Goal: Complete application form

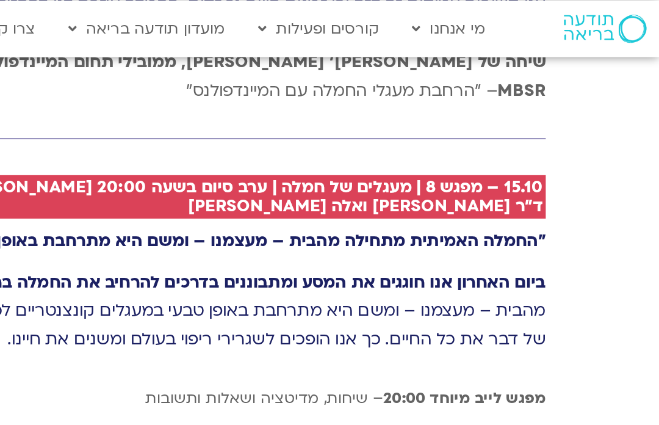
scroll to position [3146, 0]
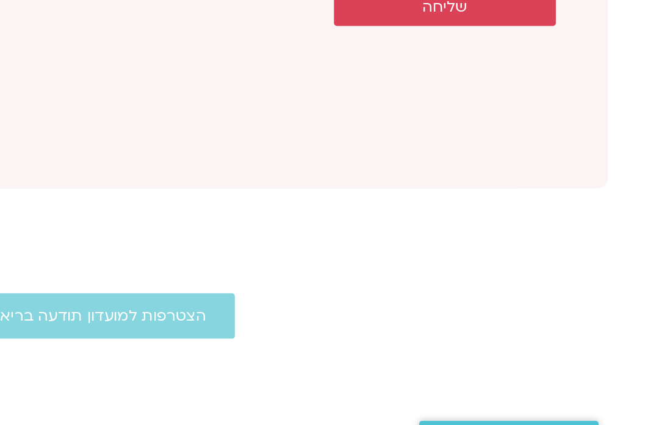
scroll to position [4909, 0]
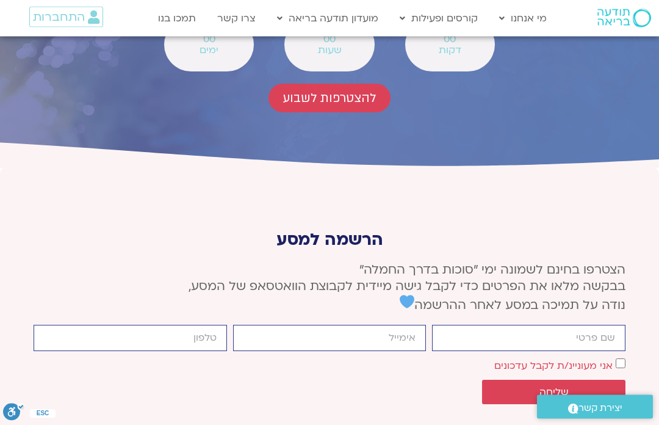
scroll to position [4538, 0]
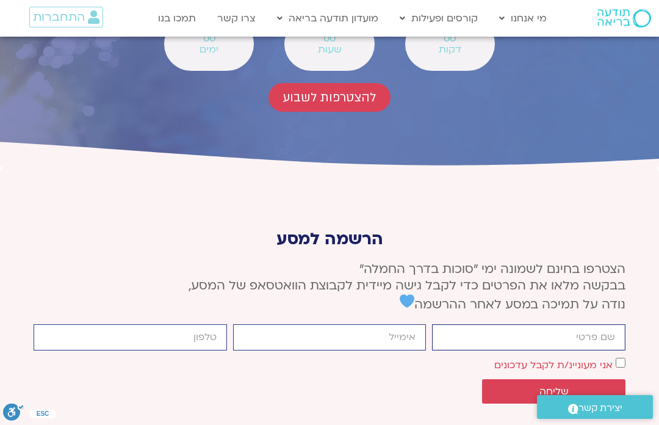
click at [478, 324] on input "firstname" at bounding box center [528, 337] width 193 height 26
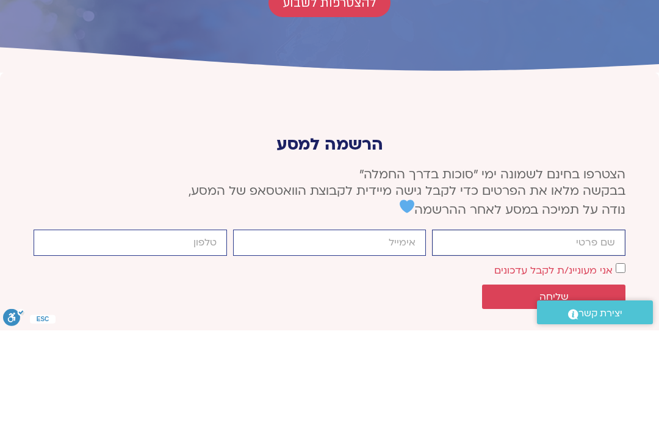
type input "Sharon"
type input "chaisharon@gmail.com"
type input "0546780086"
click at [556, 386] on span "שליחה" at bounding box center [553, 391] width 29 height 11
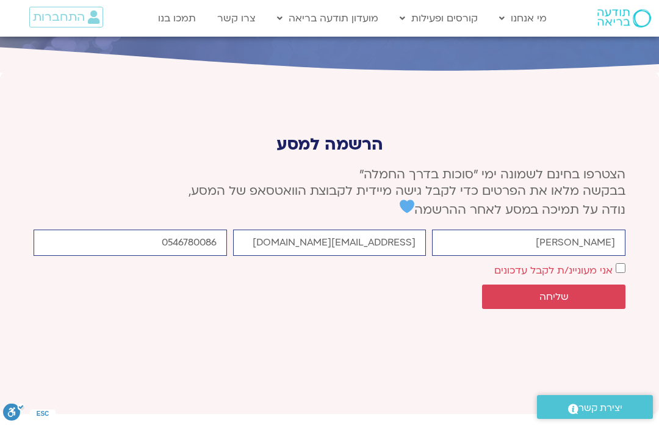
click at [560, 284] on button "שליחה" at bounding box center [553, 296] width 143 height 24
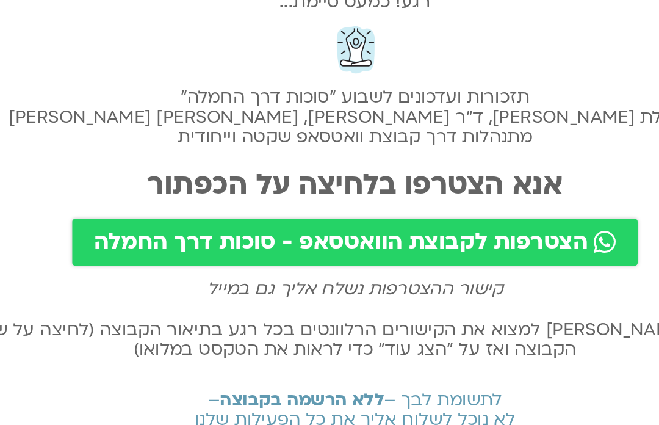
scroll to position [90, 90]
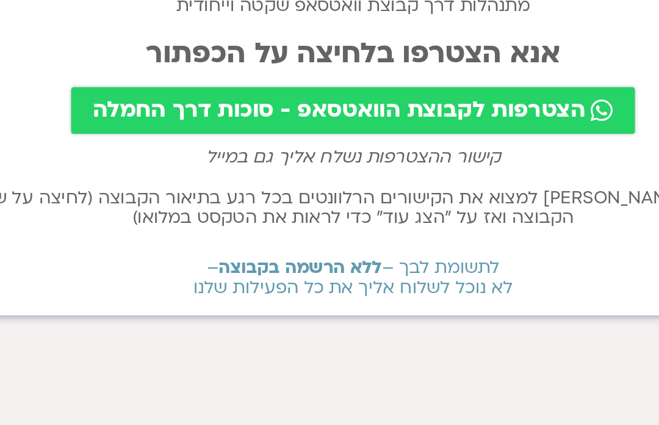
click at [170, 168] on span "הצטרפות לקבוצת הוואטסאפ - סוכות דרך החמלה" at bounding box center [320, 164] width 335 height 17
